Goal: Check status: Check status

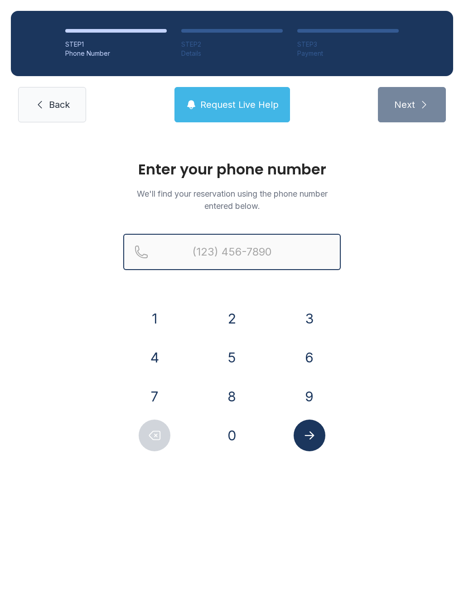
click at [247, 248] on input "Reservation phone number" at bounding box center [231, 252] width 217 height 36
type input "[PHONE_NUMBER]"
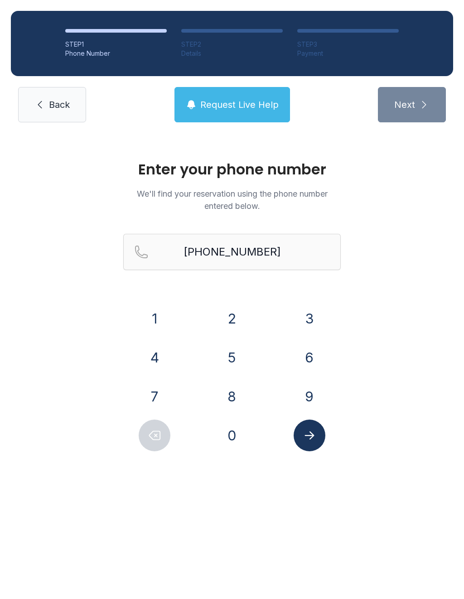
click at [408, 125] on div "STEP 1 Phone Number STEP 2 Details STEP 3 Payment Back Request Live Help Next" at bounding box center [232, 66] width 464 height 133
click at [303, 251] on input "[PHONE_NUMBER]" at bounding box center [231, 252] width 217 height 36
click at [264, 247] on input "[PHONE_NUMBER]" at bounding box center [231, 252] width 217 height 36
click at [154, 255] on input "[PHONE_NUMBER]" at bounding box center [231, 252] width 217 height 36
click at [150, 257] on input "[PHONE_NUMBER]" at bounding box center [231, 252] width 217 height 36
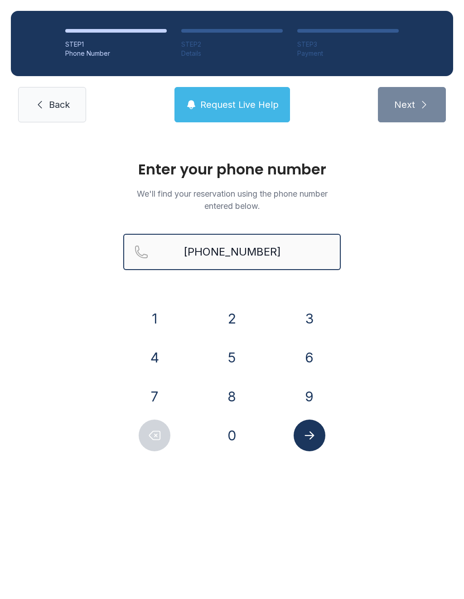
click at [139, 254] on input "[PHONE_NUMBER]" at bounding box center [231, 252] width 217 height 36
click at [141, 258] on input "[PHONE_NUMBER]" at bounding box center [231, 252] width 217 height 36
click at [403, 230] on div "Enter your phone number We'll find your reservation using the phone number ente…" at bounding box center [232, 310] width 464 height 354
click at [237, 89] on button "Request Live Help" at bounding box center [231, 104] width 115 height 35
click at [231, 99] on span "Request Live Help" at bounding box center [239, 104] width 78 height 13
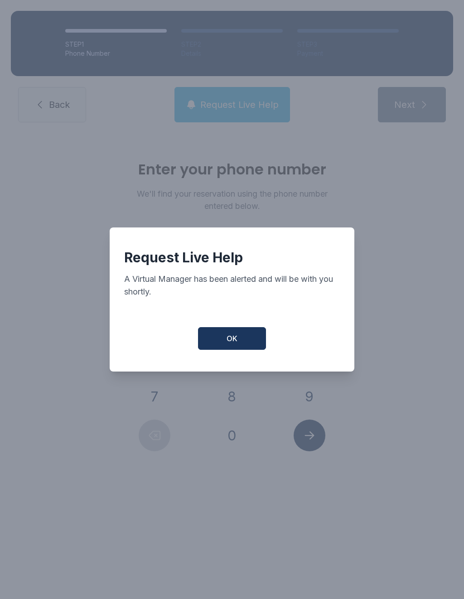
click at [227, 344] on span "OK" at bounding box center [231, 338] width 11 height 11
